Goal: Find specific page/section: Find specific page/section

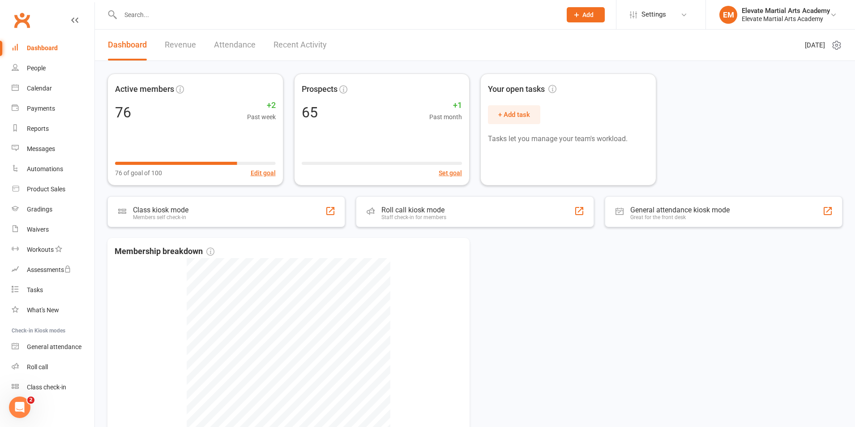
click at [137, 17] on input "text" at bounding box center [336, 15] width 437 height 13
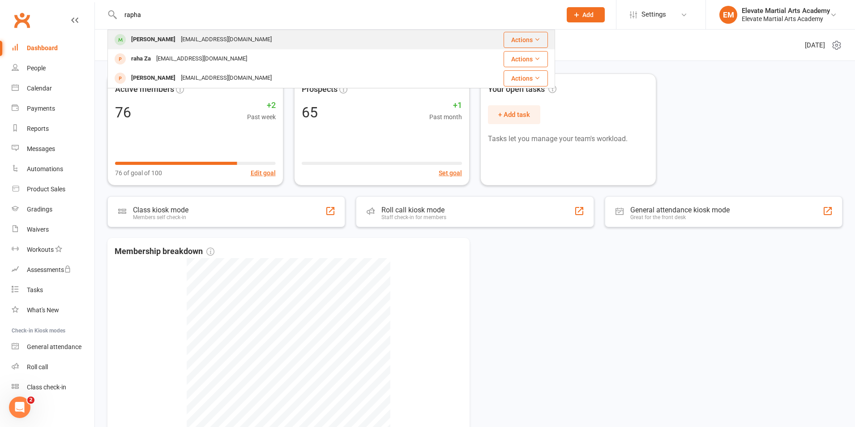
type input "rapha"
click at [178, 40] on div "[EMAIL_ADDRESS][DOMAIN_NAME]" at bounding box center [226, 39] width 96 height 13
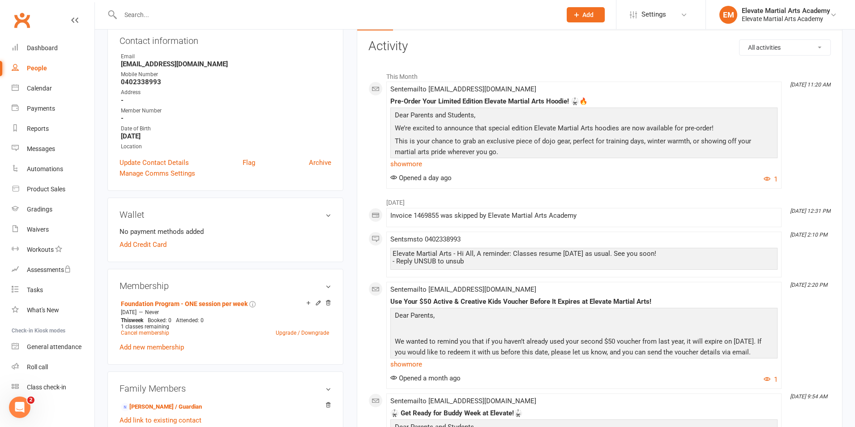
scroll to position [104, 0]
click at [328, 302] on icon at bounding box center [328, 301] width 4 height 5
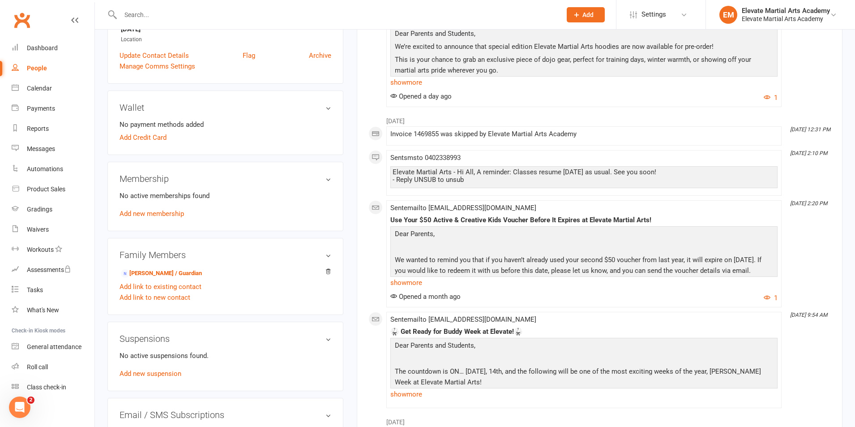
scroll to position [0, 0]
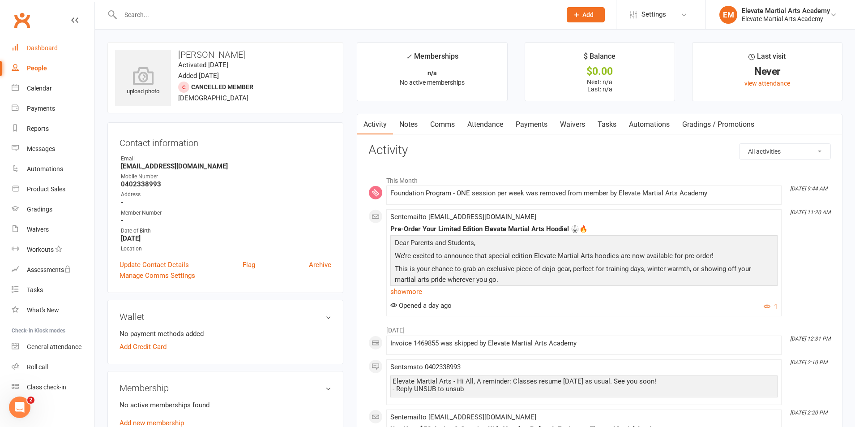
click at [41, 43] on link "Dashboard" at bounding box center [53, 48] width 83 height 20
